Goal: Task Accomplishment & Management: Manage account settings

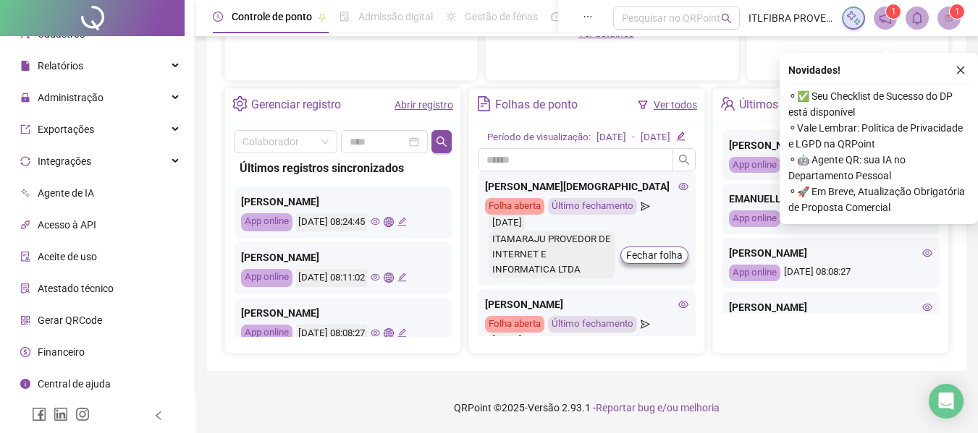
scroll to position [523, 0]
click at [960, 65] on icon "close" at bounding box center [960, 70] width 10 height 10
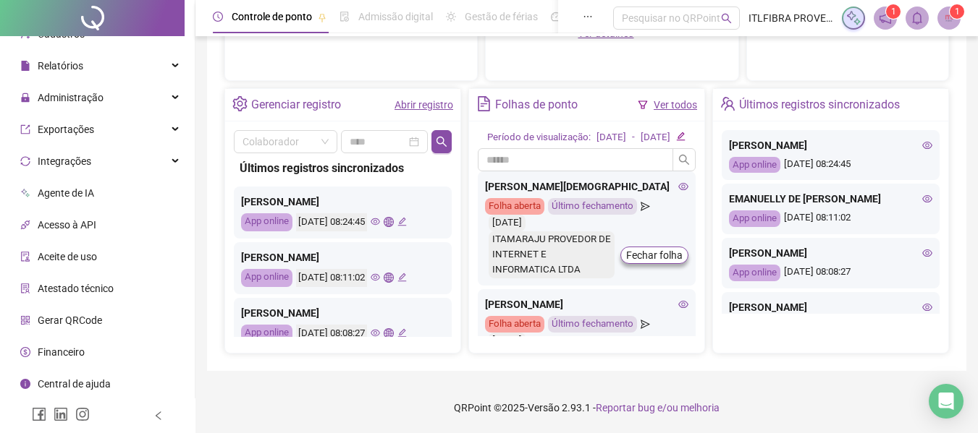
click at [887, 15] on sup "1" at bounding box center [893, 11] width 14 height 14
click at [897, 17] on sup "1" at bounding box center [893, 11] width 14 height 14
click at [881, 17] on icon "notification" at bounding box center [884, 18] width 13 height 13
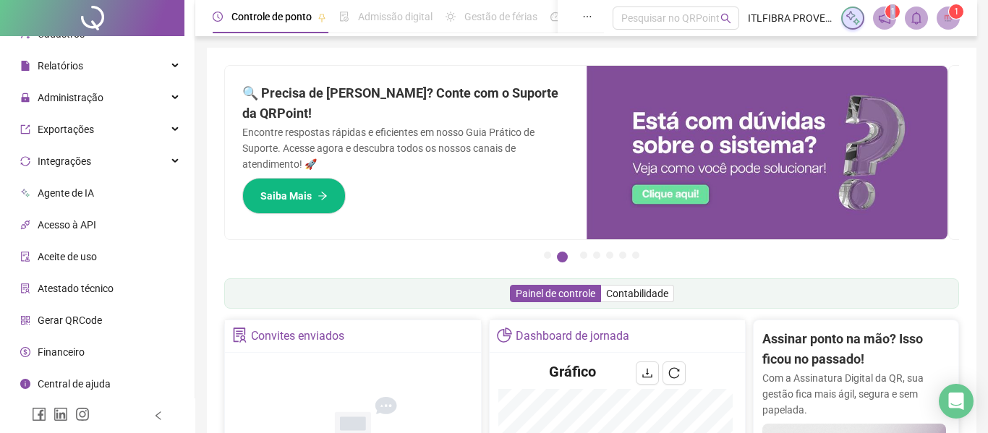
click at [881, 17] on div "1 1" at bounding box center [901, 18] width 119 height 23
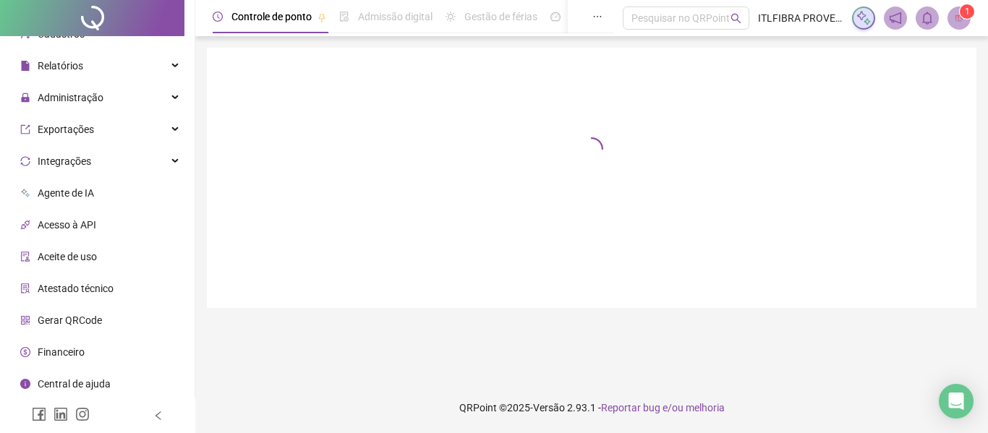
click at [962, 26] on img at bounding box center [960, 18] width 22 height 22
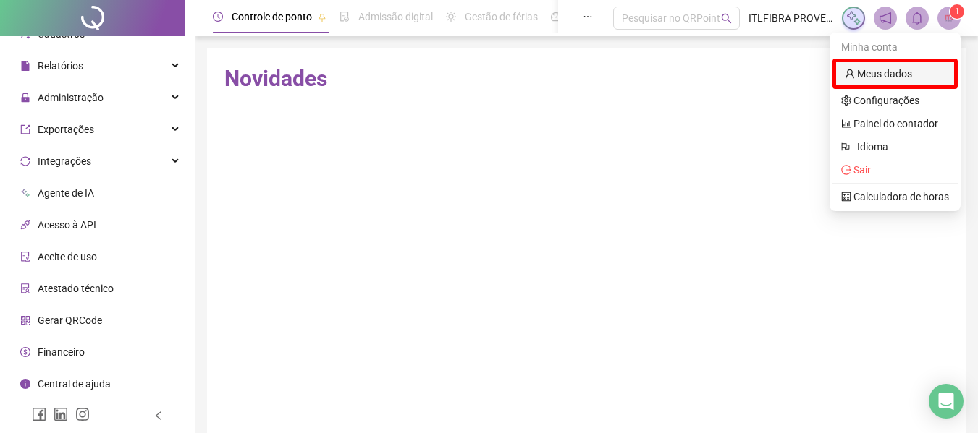
click at [910, 71] on link "Meus dados" at bounding box center [877, 74] width 67 height 12
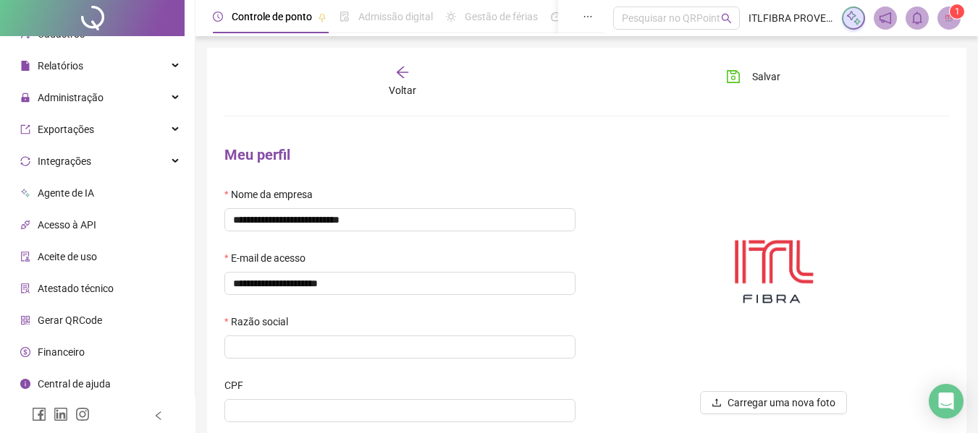
click at [405, 77] on icon "arrow-left" at bounding box center [402, 72] width 14 height 14
